Goal: Task Accomplishment & Management: Manage account settings

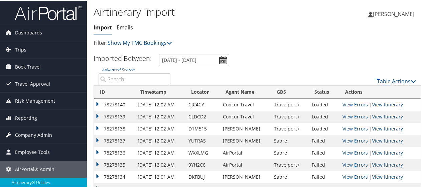
click at [40, 131] on span "Company Admin" at bounding box center [33, 134] width 37 height 17
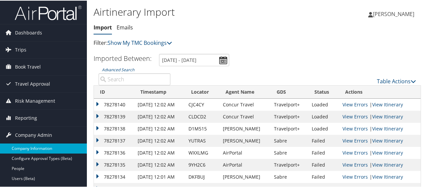
click at [41, 144] on link "Company Information" at bounding box center [43, 148] width 87 height 10
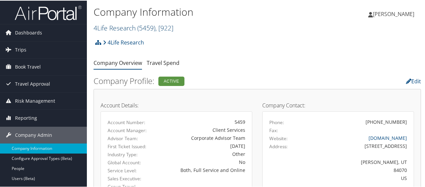
click at [118, 30] on link "4Life Research ( 5459 ) , [ 922 ]" at bounding box center [134, 27] width 80 height 9
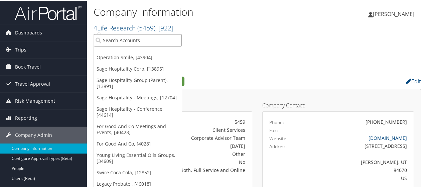
click at [116, 40] on input "search" at bounding box center [138, 39] width 88 height 12
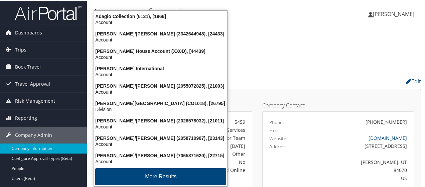
type input "a"
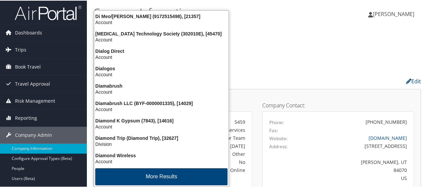
type input "diab"
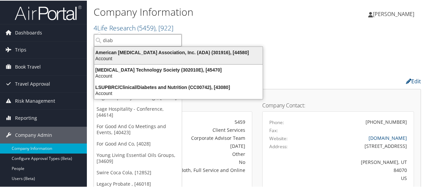
click at [138, 54] on div "American Diabetes Association, Inc. (ADA) (301916), [44580]" at bounding box center [178, 52] width 176 height 6
